Goal: Transaction & Acquisition: Purchase product/service

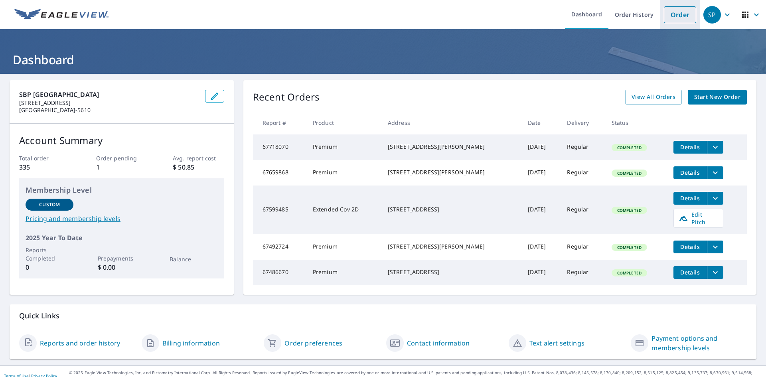
click at [678, 16] on link "Order" at bounding box center [680, 14] width 32 height 17
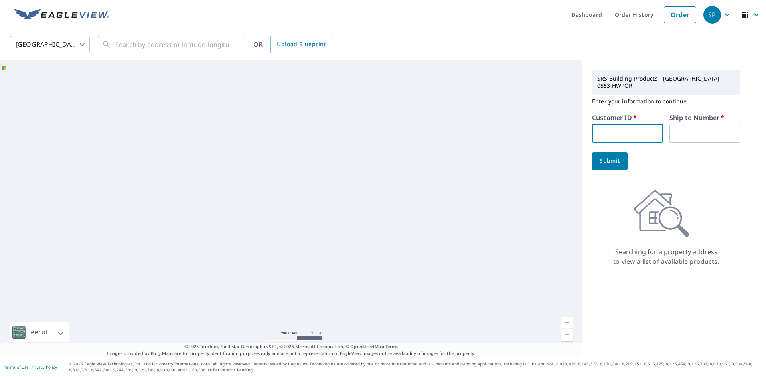
click at [625, 124] on input "text" at bounding box center [627, 133] width 71 height 19
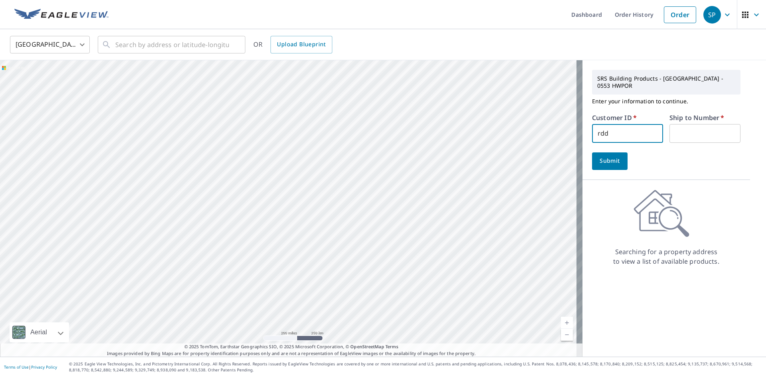
type input "rdd181"
click at [128, 44] on input "text" at bounding box center [172, 45] width 114 height 22
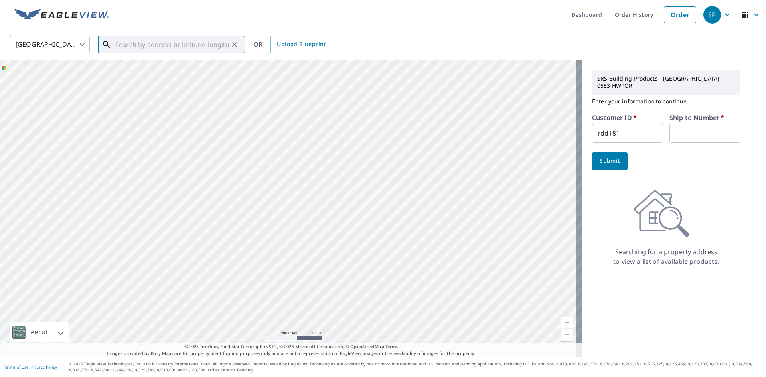
paste input "[STREET_ADDRESS]"
click at [173, 77] on p "[GEOGRAPHIC_DATA], MA 01420" at bounding box center [176, 77] width 125 height 8
type input "[STREET_ADDRESS]"
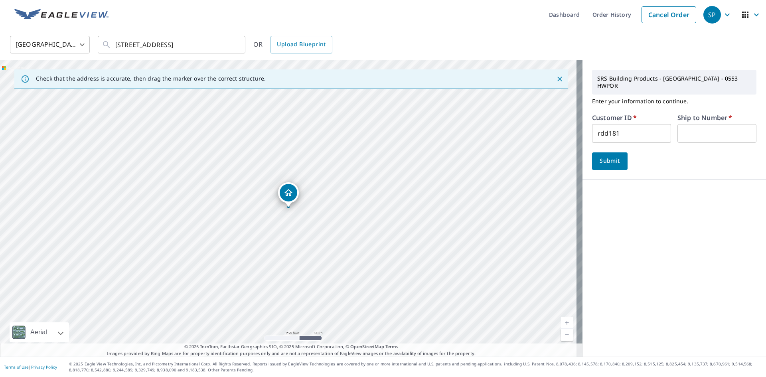
click at [561, 324] on link "Current Level 17, Zoom In" at bounding box center [567, 323] width 12 height 12
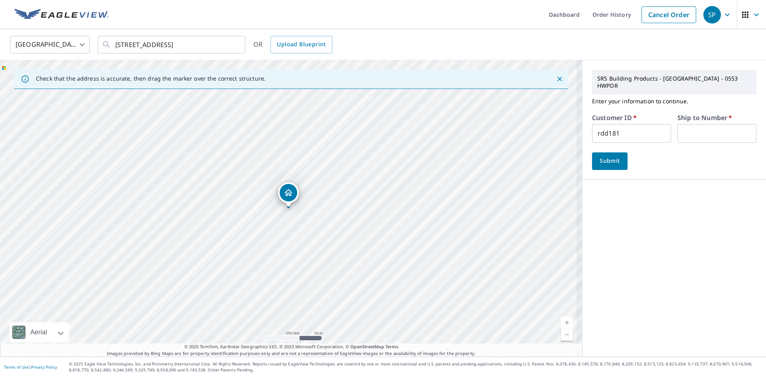
click at [561, 324] on link "Current Level 17.546994650522137, Zoom In" at bounding box center [567, 323] width 12 height 12
click at [561, 324] on link "Current Level 18.137560774689085, Zoom In Disabled" at bounding box center [567, 323] width 12 height 12
click at [561, 324] on link "Current Level 20, Zoom In Disabled" at bounding box center [567, 323] width 12 height 12
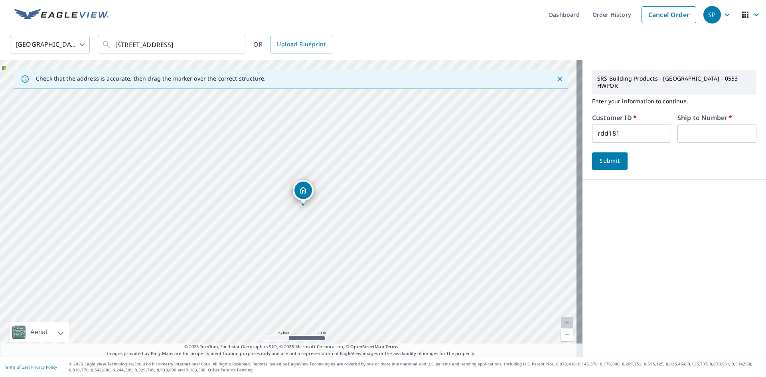
drag, startPoint x: 290, startPoint y: 198, endPoint x: 304, endPoint y: 196, distance: 15.0
click at [705, 124] on input "text" at bounding box center [717, 133] width 79 height 19
type input "1"
click at [599, 156] on span "Submit" at bounding box center [610, 161] width 23 height 10
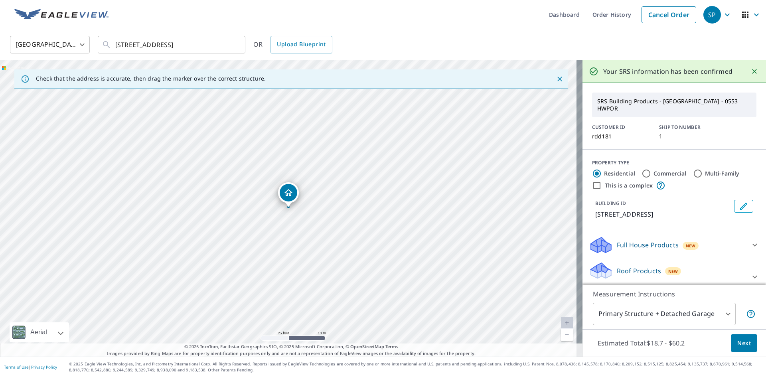
click at [753, 276] on icon at bounding box center [755, 277] width 5 height 3
click at [739, 344] on span "Next" at bounding box center [744, 343] width 14 height 10
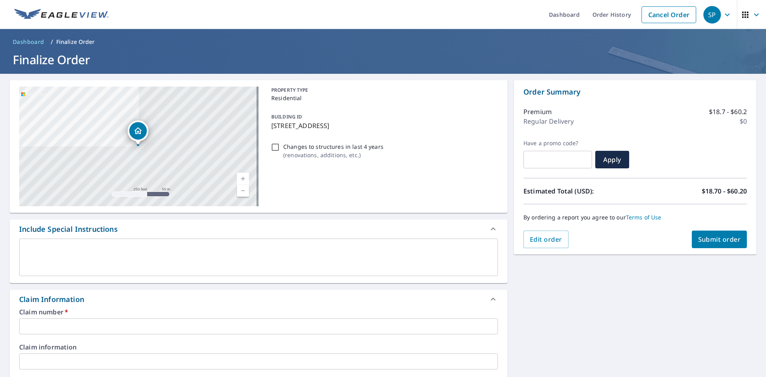
click at [110, 328] on input "text" at bounding box center [258, 326] width 479 height 16
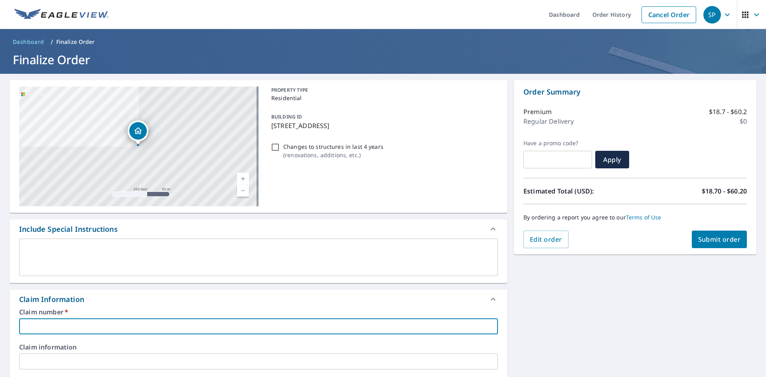
type input "2"
checkbox input "true"
type input "22"
checkbox input "true"
type input "222"
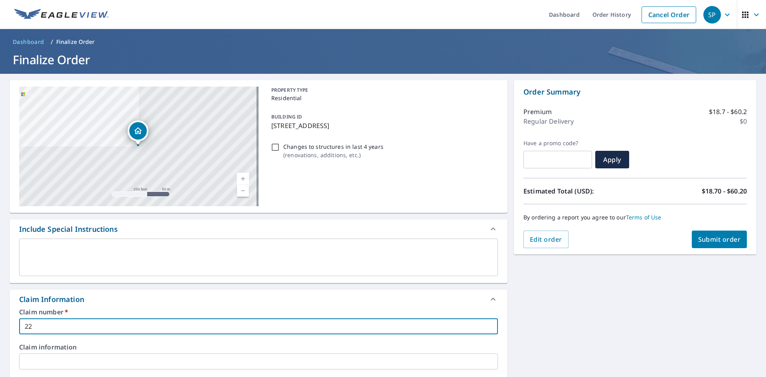
checkbox input "true"
type input "222"
checkbox input "true"
type input "222 S"
checkbox input "true"
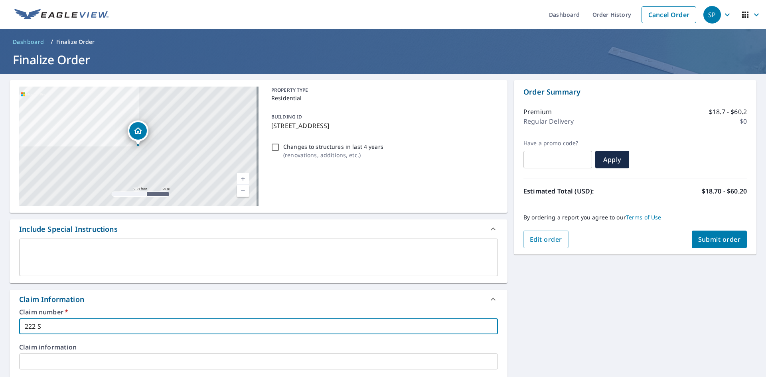
type input "222 SO"
checkbox input "true"
type input "222 SOU"
checkbox input "true"
type input "222 SOUT"
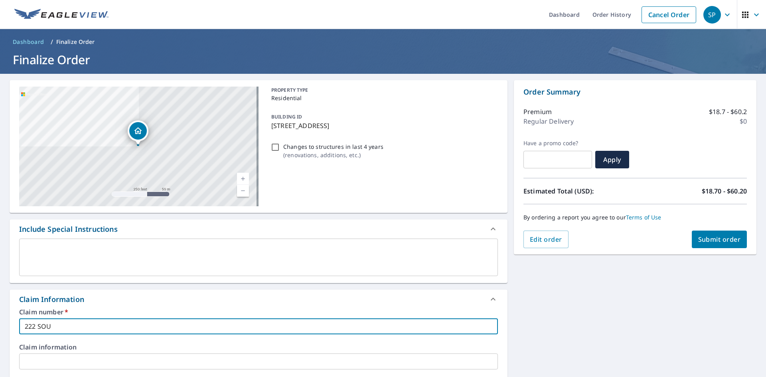
checkbox input "true"
type input "222 SOUTH"
checkbox input "true"
type input "222 SOUTH"
checkbox input "true"
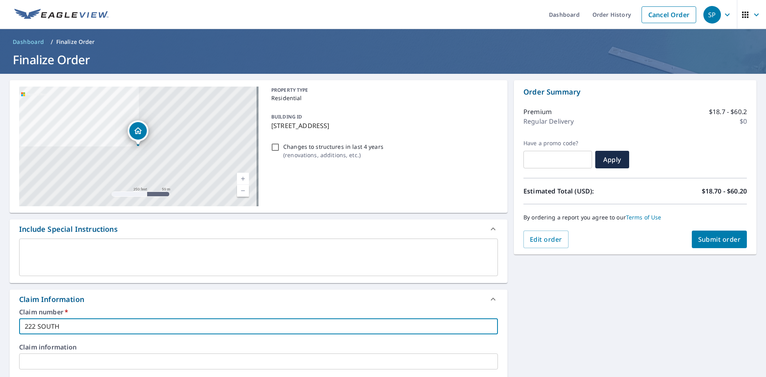
type input "[STREET_ADDRESS]"
checkbox input "true"
type input "[STREET_ADDRESS]"
checkbox input "true"
type input "[STREET_ADDRESS]"
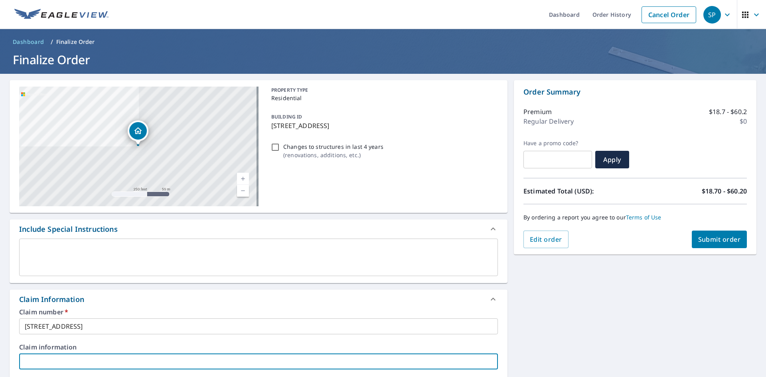
scroll to position [208, 0]
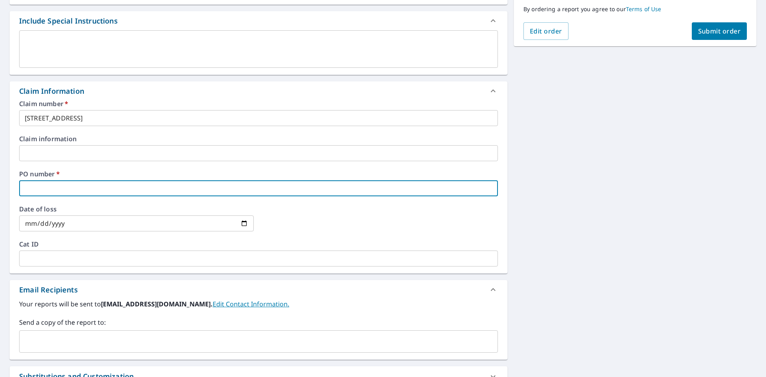
type input "2"
checkbox input "true"
type input "22"
checkbox input "true"
type input "222"
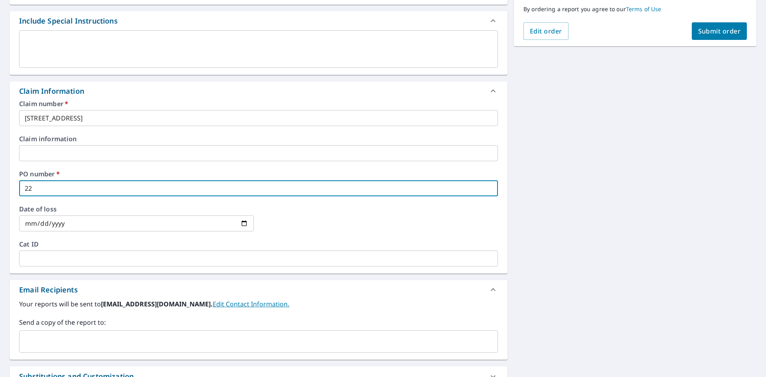
checkbox input "true"
type input "222"
checkbox input "true"
type input "222 S"
checkbox input "true"
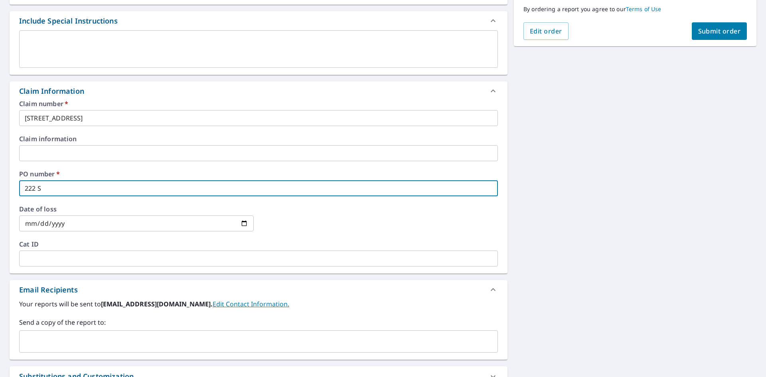
type input "222 SO"
checkbox input "true"
type input "222 SOU"
checkbox input "true"
type input "222 SOUT"
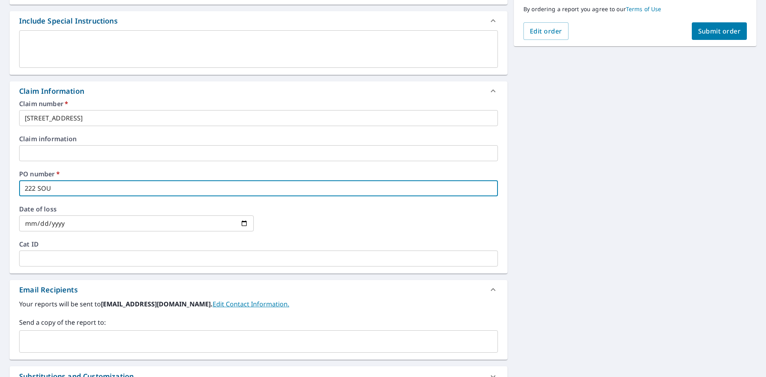
checkbox input "true"
type input "222 SOUTH"
checkbox input "true"
type input "222 SOUTH"
checkbox input "true"
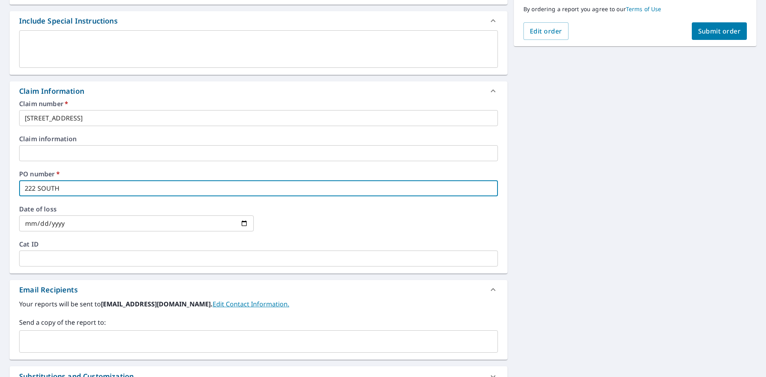
type input "[STREET_ADDRESS]"
checkbox input "true"
type input "[STREET_ADDRESS]"
checkbox input "true"
type input "[STREET_ADDRESS]"
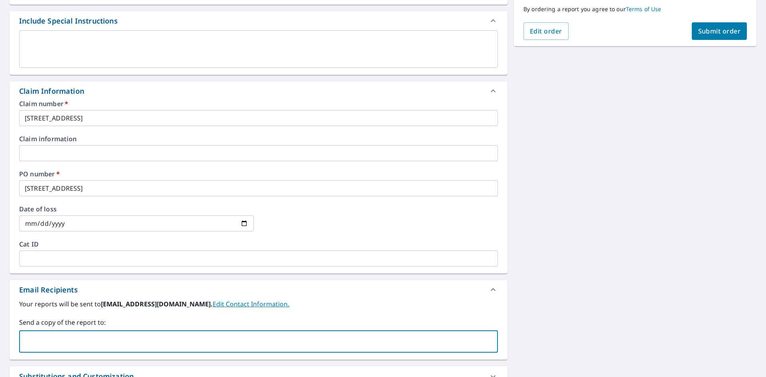
click at [61, 340] on input "text" at bounding box center [253, 341] width 460 height 15
type input "[EMAIL_ADDRESS][DOMAIN_NAME]"
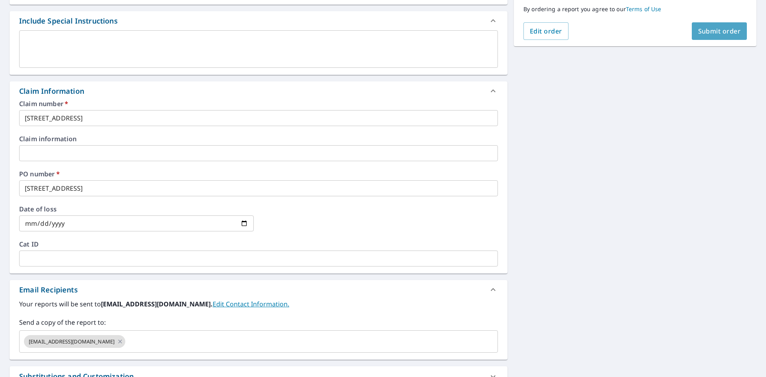
click at [698, 33] on span "Submit order" at bounding box center [719, 31] width 43 height 9
checkbox input "true"
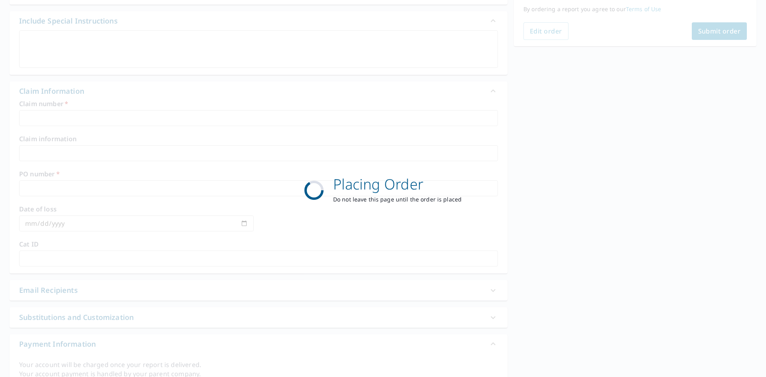
scroll to position [93, 0]
